Goal: Task Accomplishment & Management: Manage account settings

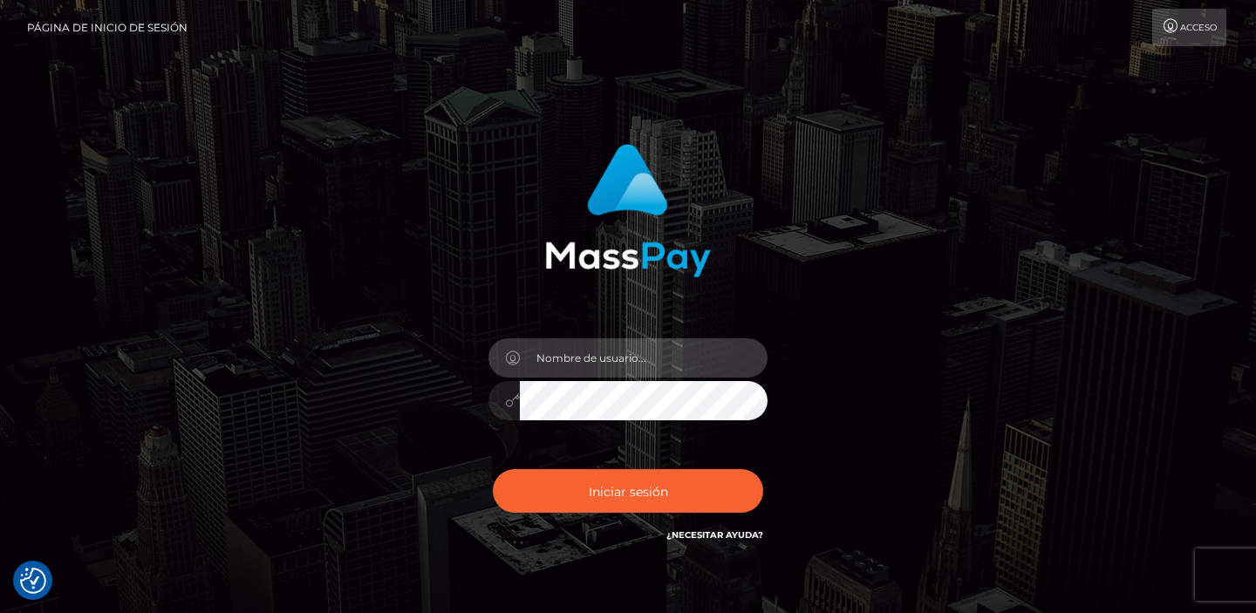
click at [538, 363] on input "text" at bounding box center [644, 358] width 248 height 39
type input "[EMAIL_ADDRESS][DOMAIN_NAME]"
click at [568, 366] on input "[EMAIL_ADDRESS][DOMAIN_NAME]" at bounding box center [644, 358] width 248 height 39
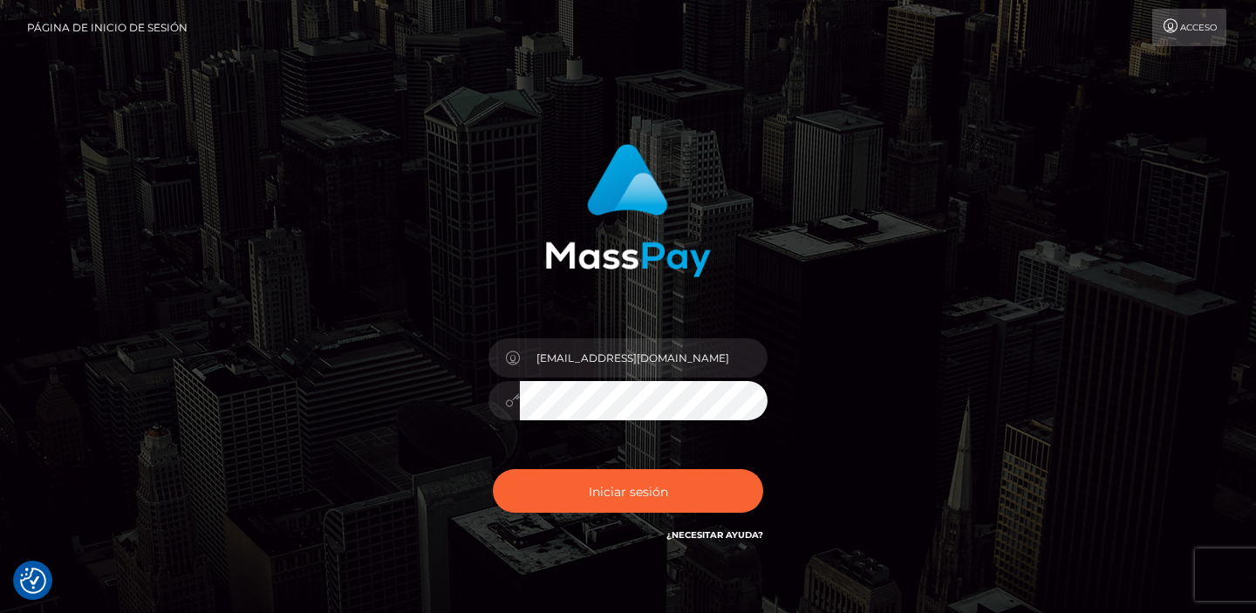
click at [572, 515] on div "Iniciar sesión ¿Necesitar ayuda?" at bounding box center [628, 498] width 305 height 79
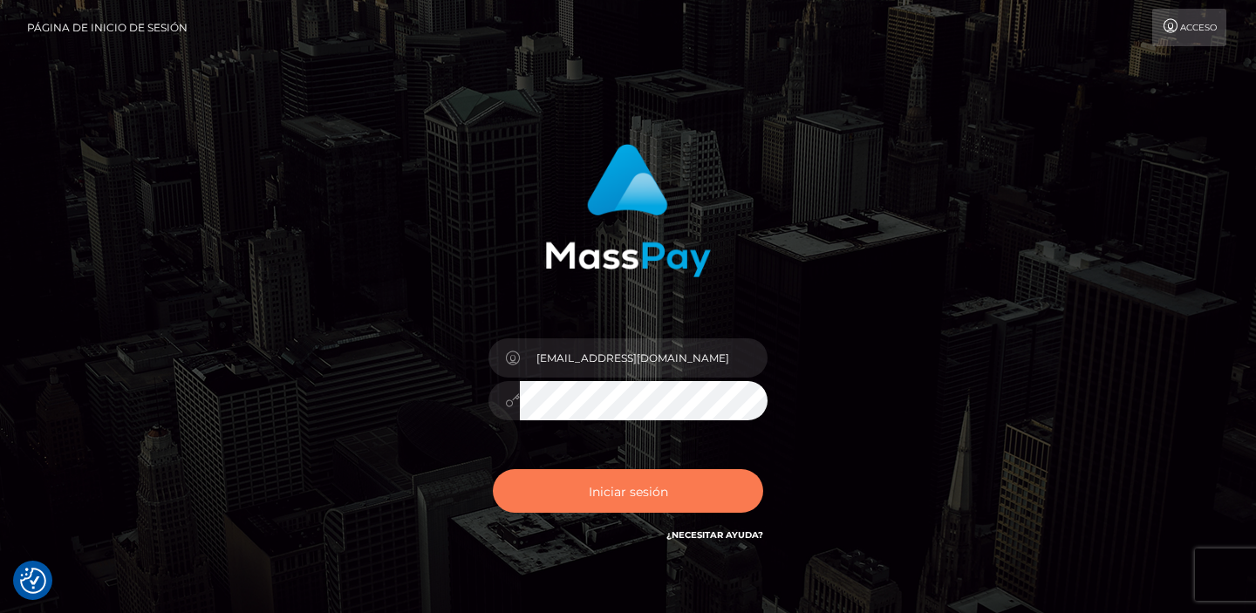
click at [570, 494] on button "Iniciar sesión" at bounding box center [628, 491] width 270 height 44
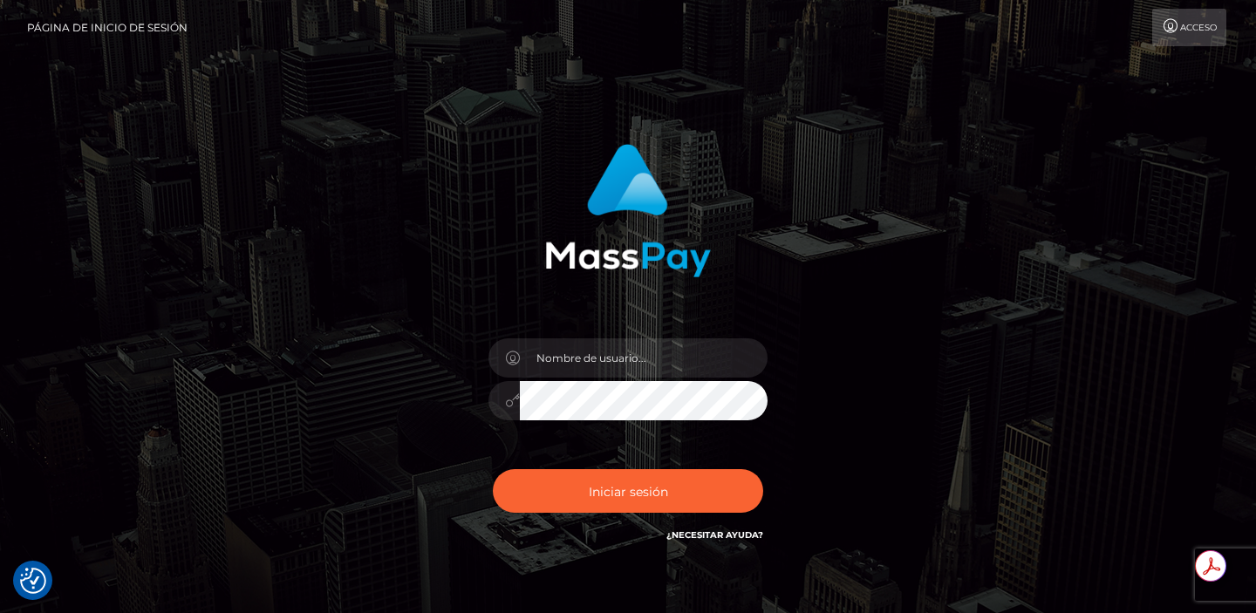
click at [314, 324] on div "Iniciar sesión" at bounding box center [628, 353] width 995 height 445
click at [742, 537] on font "¿Necesitar ayuda?" at bounding box center [715, 535] width 97 height 11
click at [35, 580] on img "Preferencias de consentimiento" at bounding box center [33, 581] width 26 height 26
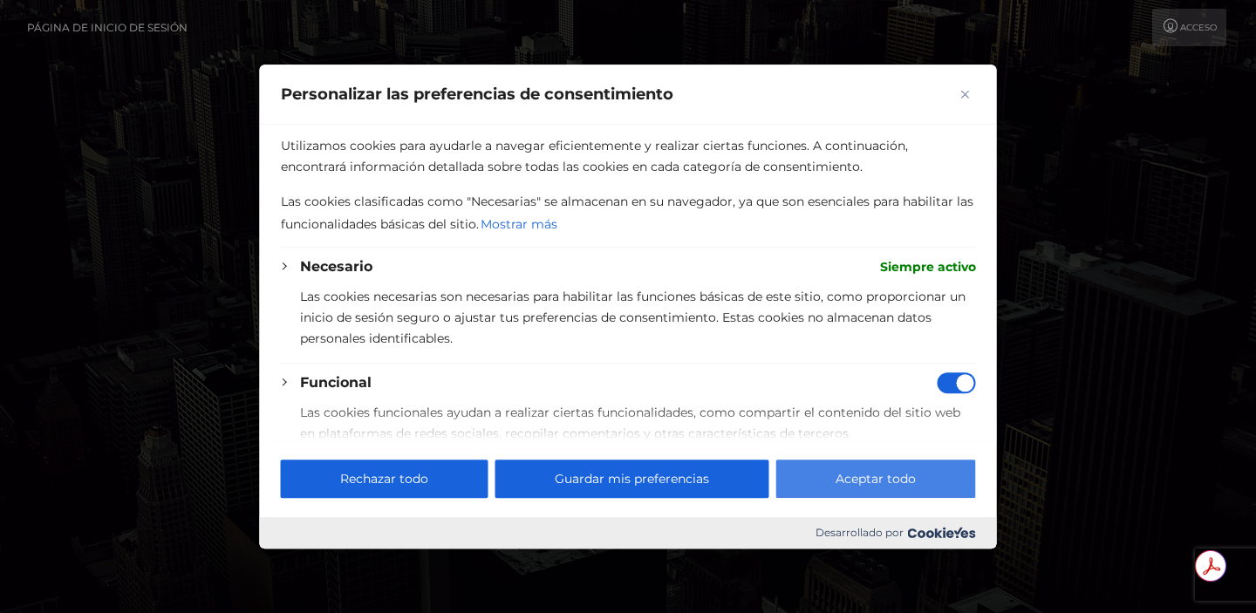
click at [818, 485] on button "Aceptar todo" at bounding box center [877, 479] width 200 height 38
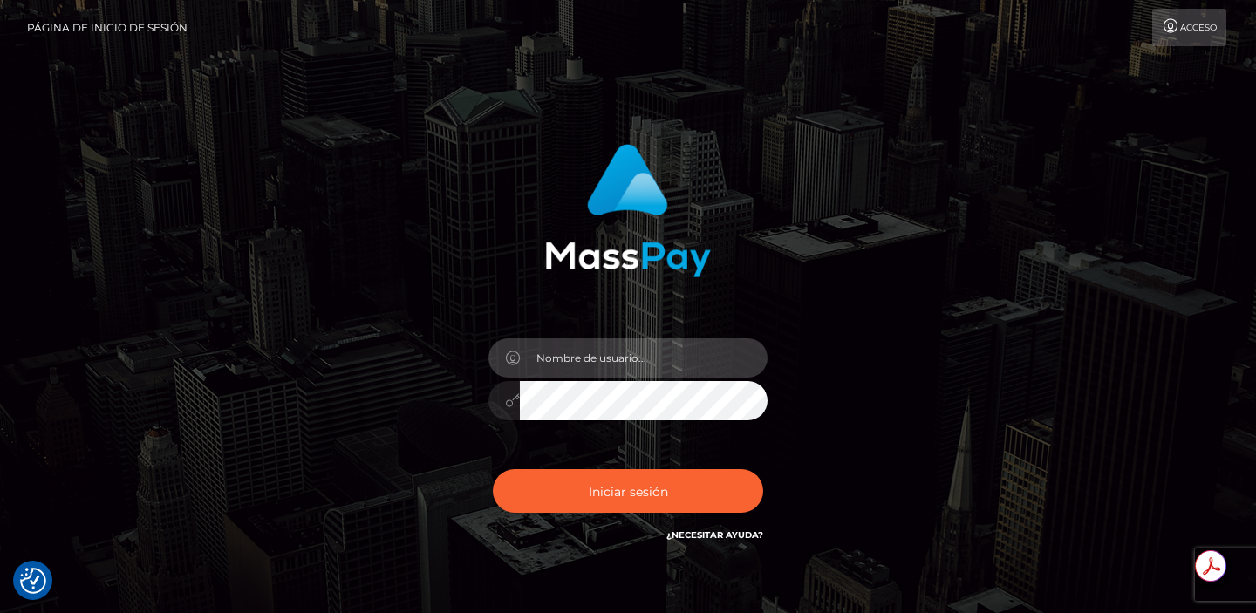
click at [547, 351] on input "text" at bounding box center [644, 358] width 248 height 39
type input "[EMAIL_ADDRESS][DOMAIN_NAME]"
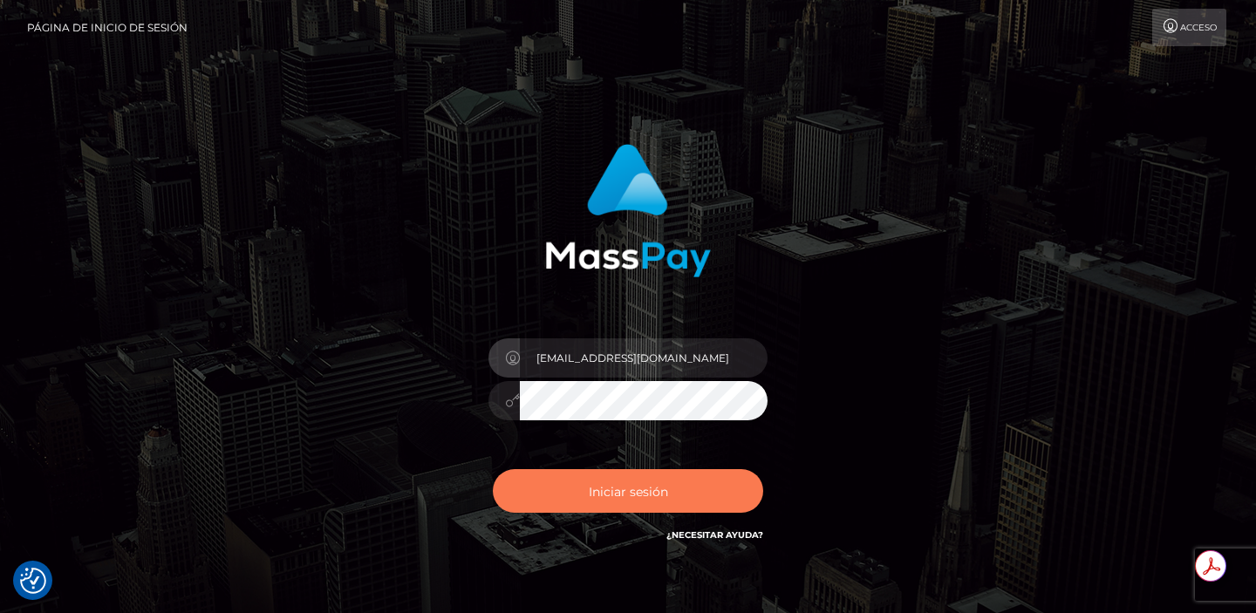
click at [663, 497] on font "Iniciar sesión" at bounding box center [628, 491] width 79 height 16
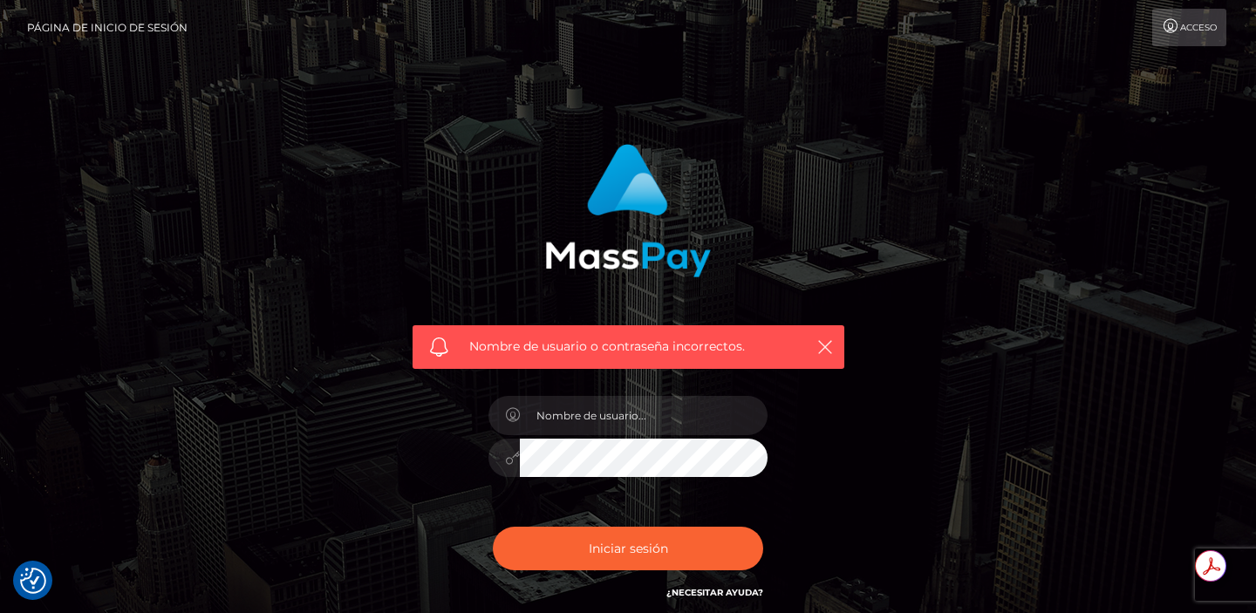
click at [1194, 31] on font "Acceso" at bounding box center [1199, 27] width 37 height 11
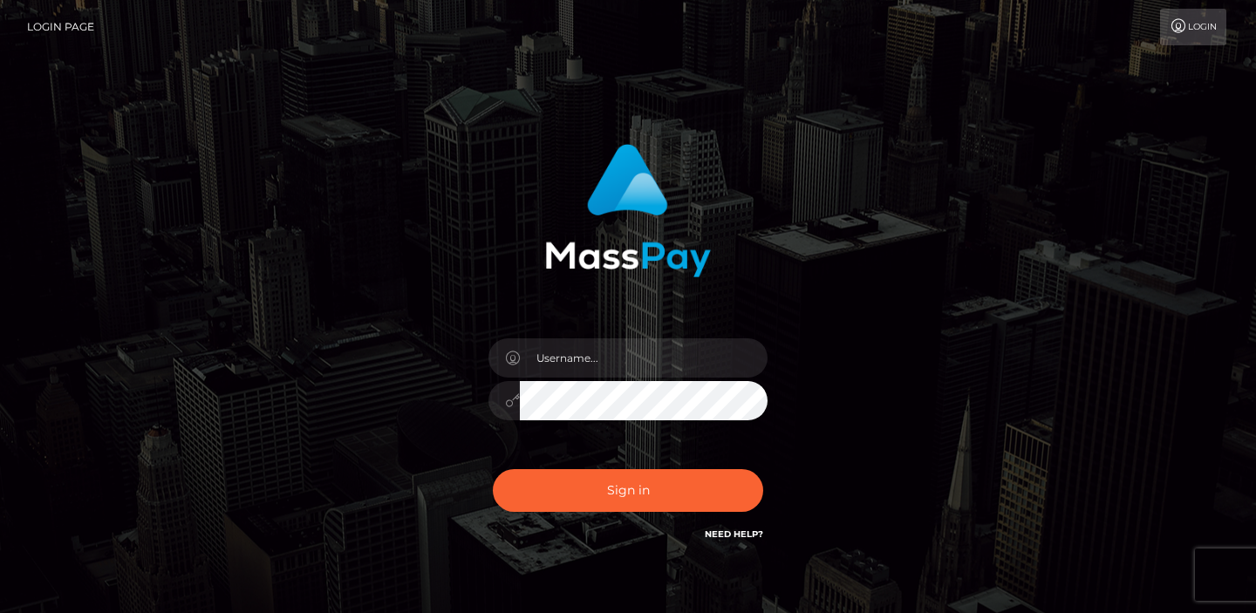
click at [1194, 31] on link "Login" at bounding box center [1193, 27] width 66 height 37
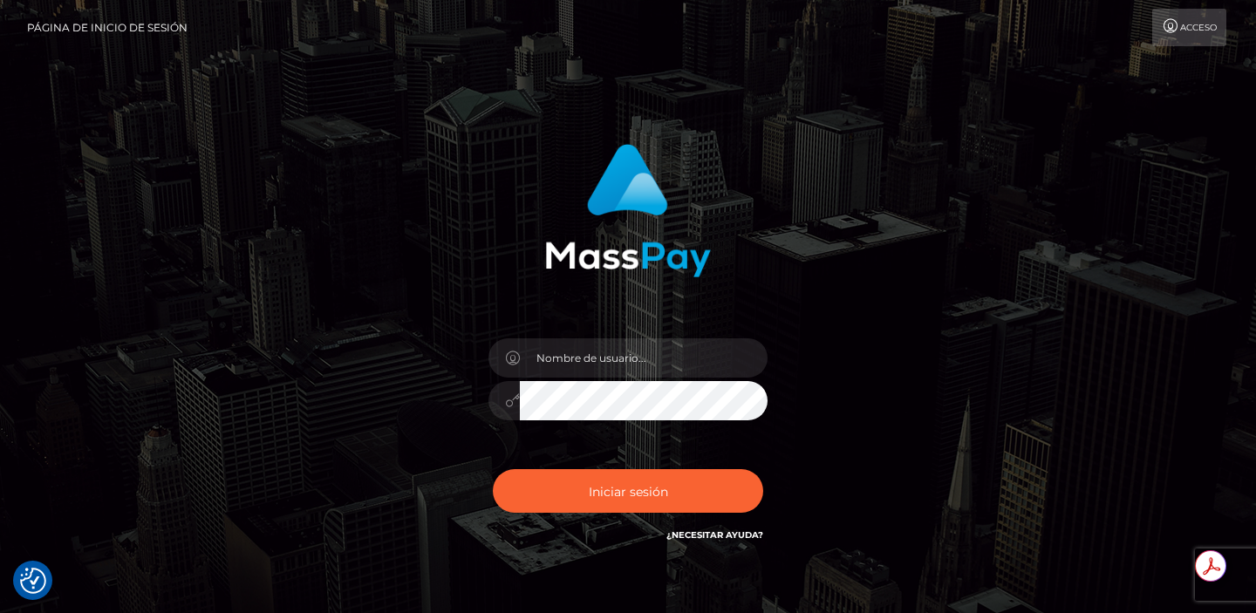
click at [68, 28] on font "Página de inicio de sesión" at bounding box center [107, 27] width 161 height 13
type input "[EMAIL_ADDRESS][DOMAIN_NAME]"
click at [845, 380] on div "[EMAIL_ADDRESS][DOMAIN_NAME]" at bounding box center [629, 345] width 458 height 428
click at [736, 544] on div "¿Necesitar ayuda?" at bounding box center [715, 538] width 97 height 22
click at [725, 535] on font "¿Necesitar ayuda?" at bounding box center [715, 535] width 97 height 11
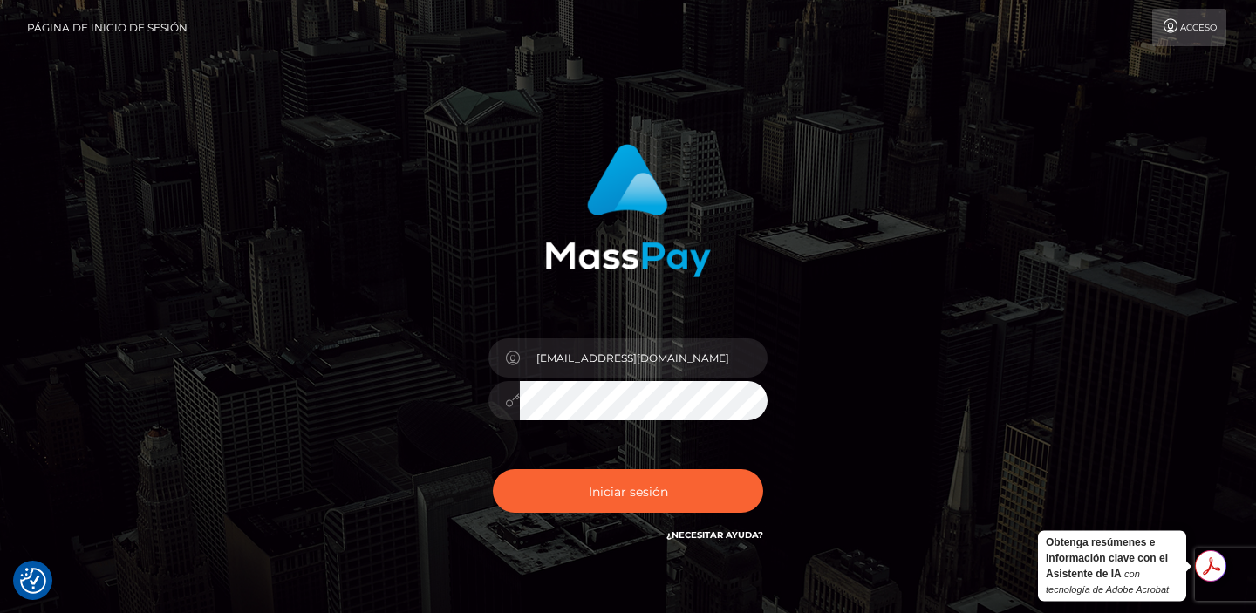
click at [1203, 568] on html "Valoramos tu privacidad Utilizamos cookies para mejorar tu experiencia de naveg…" at bounding box center [628, 353] width 1256 height 707
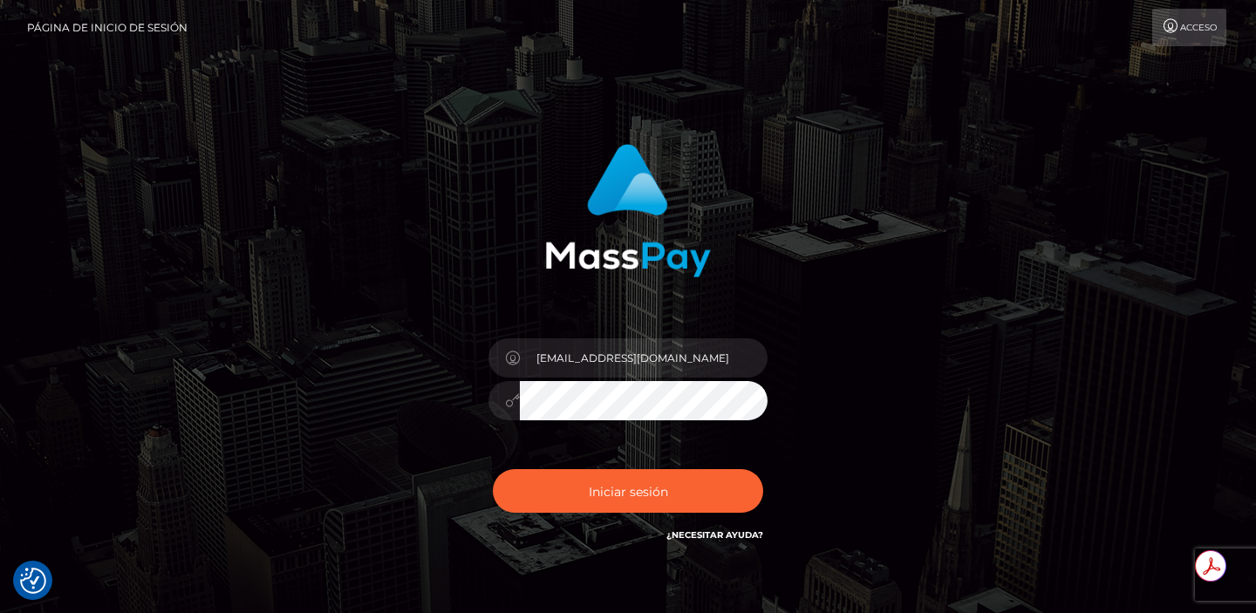
click at [124, 27] on font "Página de inicio de sesión" at bounding box center [107, 27] width 161 height 13
